Goal: Task Accomplishment & Management: Manage account settings

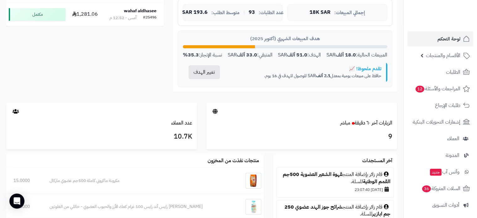
scroll to position [251, 0]
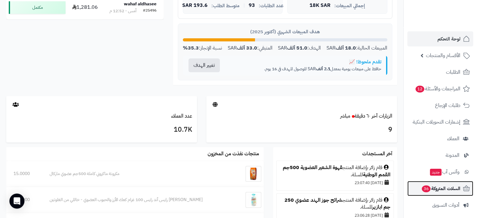
click at [438, 189] on span "السلات المتروكة 36" at bounding box center [440, 188] width 39 height 9
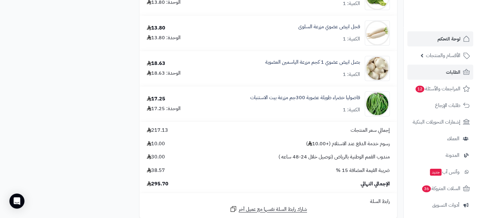
scroll to position [502, 0]
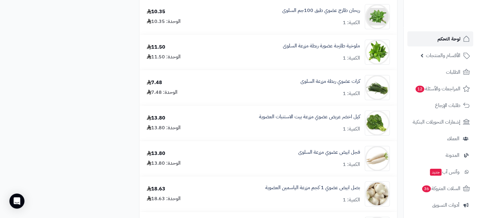
click at [444, 38] on span "لوحة التحكم" at bounding box center [448, 38] width 23 height 9
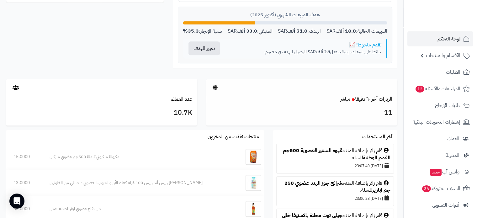
scroll to position [244, 0]
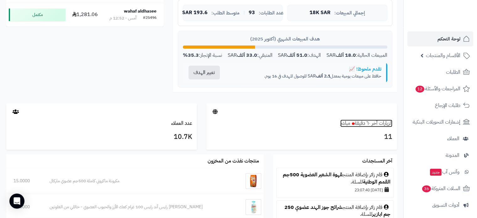
click at [342, 122] on small "مباشر" at bounding box center [345, 123] width 10 height 8
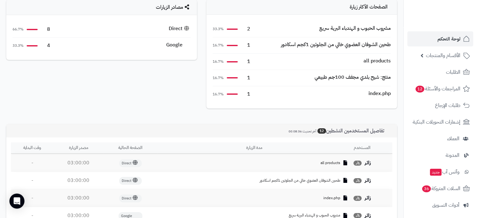
scroll to position [125, 0]
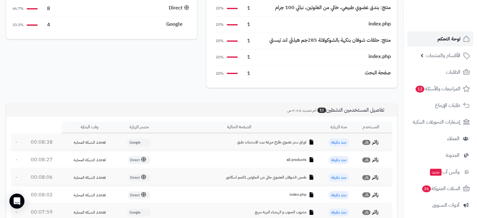
click at [450, 42] on span "لوحة التحكم" at bounding box center [448, 38] width 23 height 9
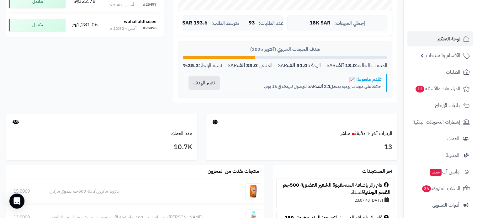
scroll to position [314, 0]
